Goal: Transaction & Acquisition: Purchase product/service

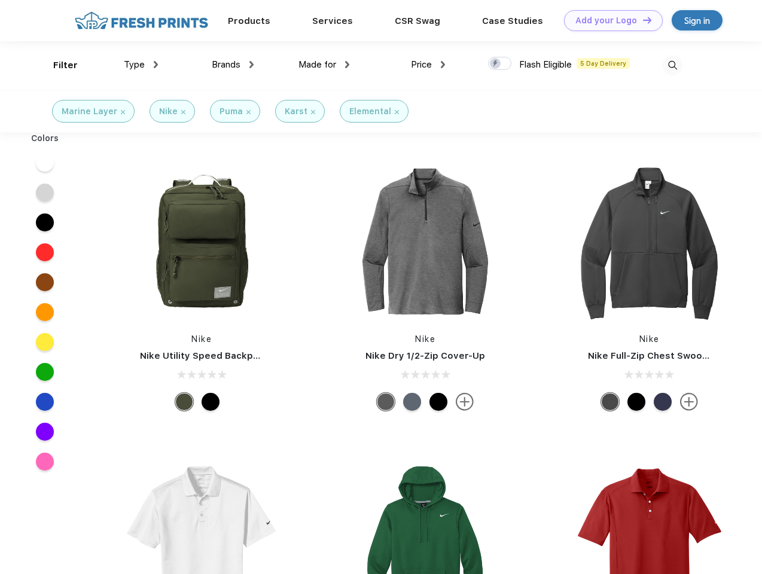
click at [609, 20] on link "Add your Logo Design Tool" at bounding box center [613, 20] width 99 height 21
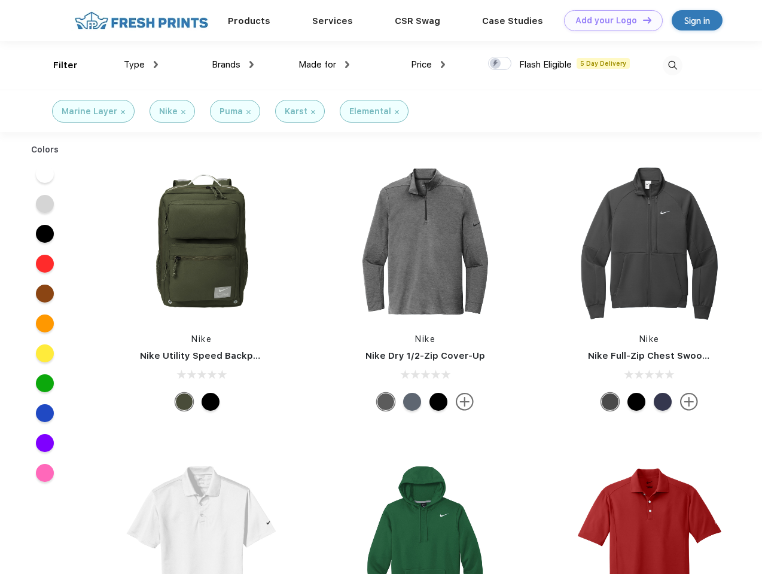
click at [0, 0] on div "Design Tool" at bounding box center [0, 0] width 0 height 0
click at [642, 20] on link "Add your Logo Design Tool" at bounding box center [613, 20] width 99 height 21
click at [57, 65] on div "Filter" at bounding box center [65, 66] width 25 height 14
click at [141, 65] on span "Type" at bounding box center [134, 64] width 21 height 11
click at [233, 65] on span "Brands" at bounding box center [226, 64] width 29 height 11
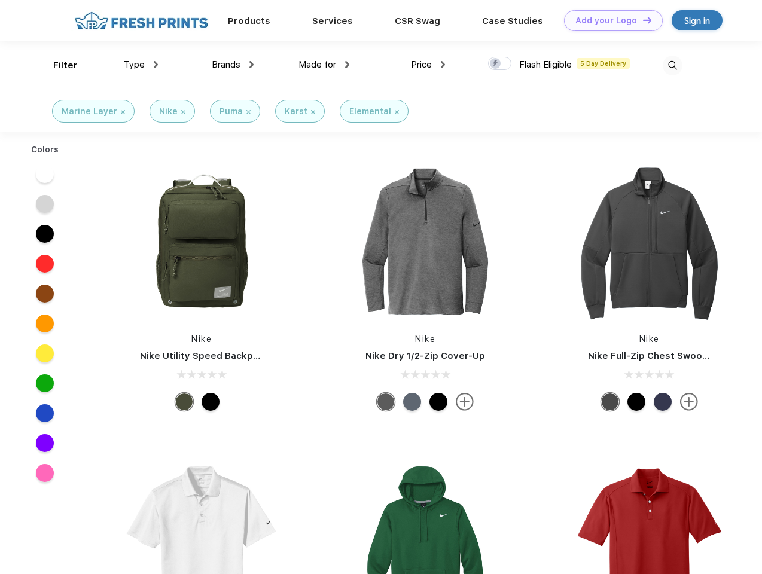
click at [324, 65] on span "Made for" at bounding box center [318, 64] width 38 height 11
click at [428, 65] on span "Price" at bounding box center [421, 64] width 21 height 11
click at [500, 64] on div at bounding box center [499, 63] width 23 height 13
click at [496, 64] on input "checkbox" at bounding box center [492, 60] width 8 height 8
click at [672, 65] on img at bounding box center [673, 66] width 20 height 20
